Goal: Navigation & Orientation: Find specific page/section

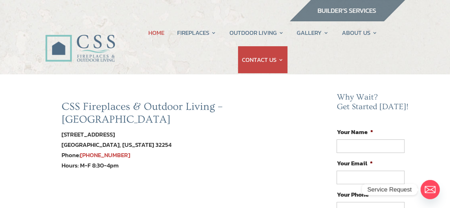
click at [155, 31] on link "HOME" at bounding box center [156, 32] width 16 height 27
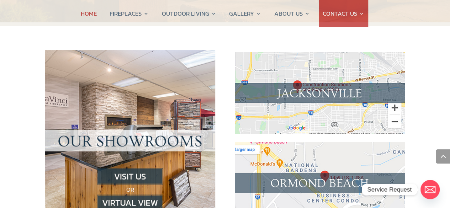
scroll to position [748, 0]
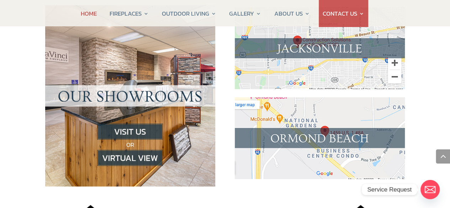
click at [286, 121] on img at bounding box center [320, 139] width 170 height 82
click at [145, 150] on img at bounding box center [130, 158] width 66 height 16
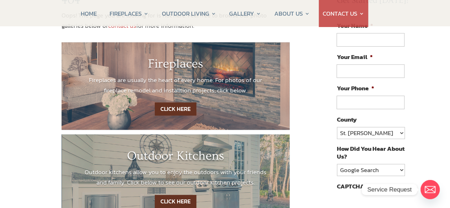
click at [176, 111] on link "CLICK HERE" at bounding box center [176, 109] width 42 height 13
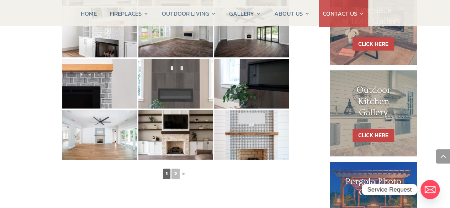
scroll to position [409, 0]
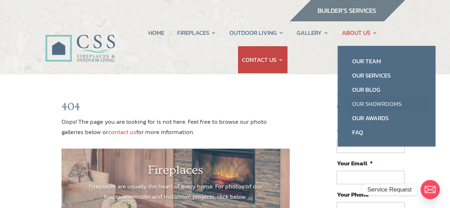
click at [370, 102] on link "Our Showrooms" at bounding box center [387, 104] width 84 height 14
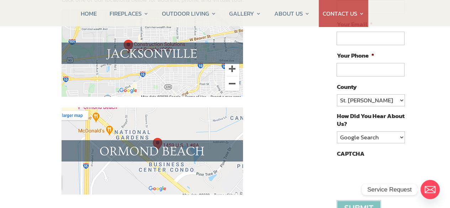
scroll to position [142, 0]
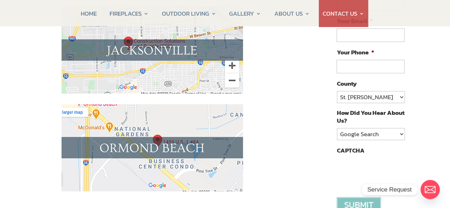
click at [131, 131] on img at bounding box center [153, 147] width 182 height 87
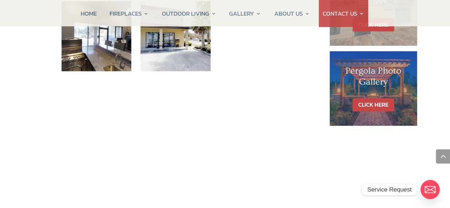
scroll to position [526, 0]
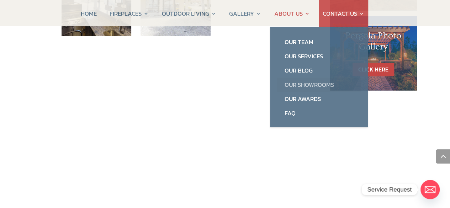
click at [315, 85] on link "Our Showrooms" at bounding box center [319, 85] width 84 height 14
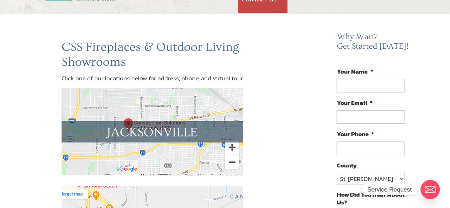
scroll to position [71, 0]
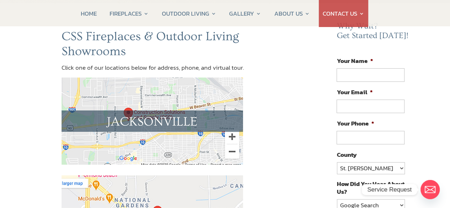
click at [170, 119] on img at bounding box center [153, 121] width 182 height 87
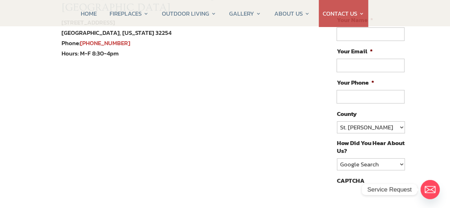
scroll to position [107, 0]
